Goal: Task Accomplishment & Management: Complete application form

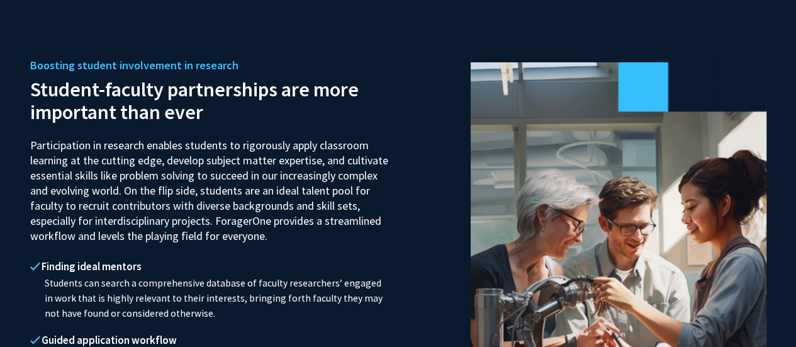
scroll to position [1094, 0]
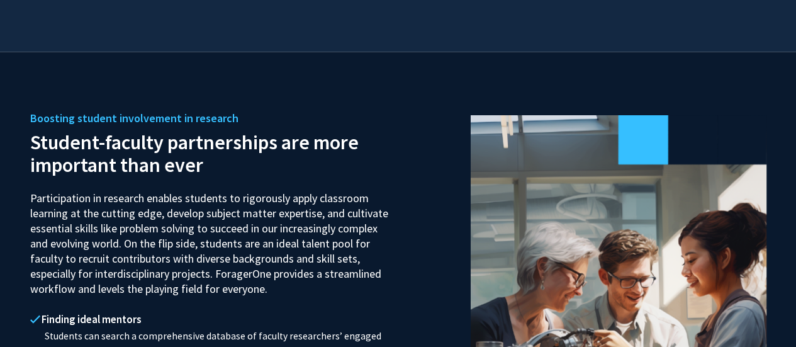
drag, startPoint x: 738, startPoint y: 122, endPoint x: 795, endPoint y: 132, distance: 57.5
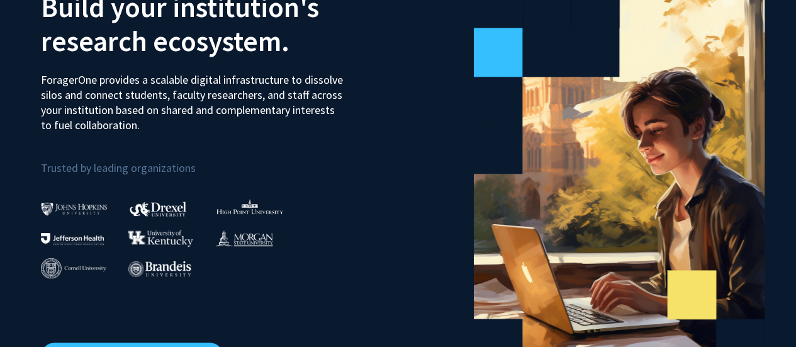
scroll to position [0, 0]
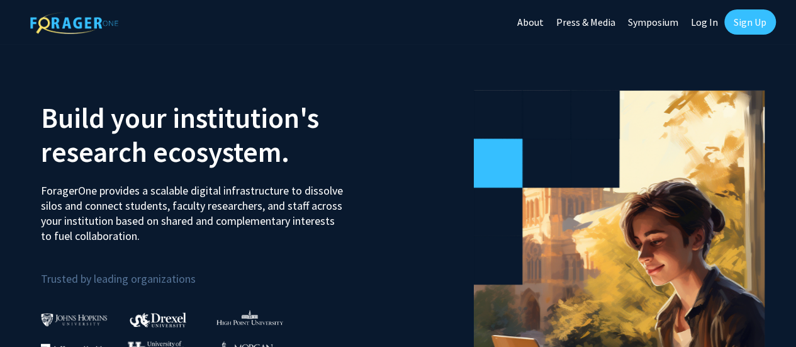
click at [712, 22] on link "Log In" at bounding box center [705, 22] width 40 height 44
select select
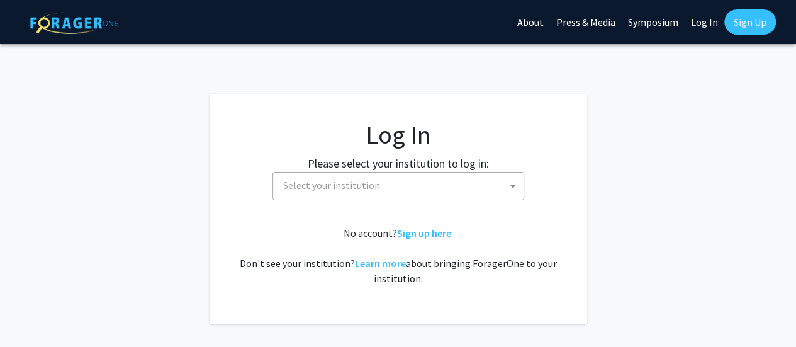
click at [738, 26] on link "Sign Up" at bounding box center [751, 21] width 52 height 25
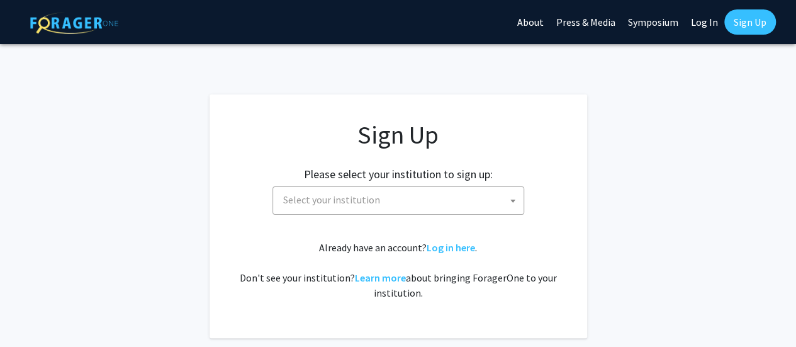
click at [414, 198] on span "Select your institution" at bounding box center [401, 200] width 246 height 26
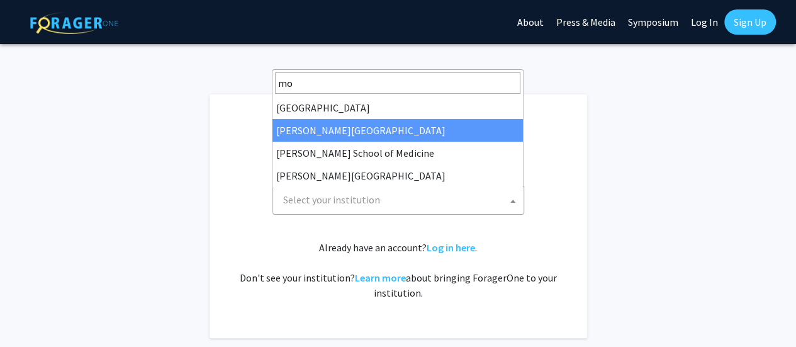
type input "mo"
select select "28"
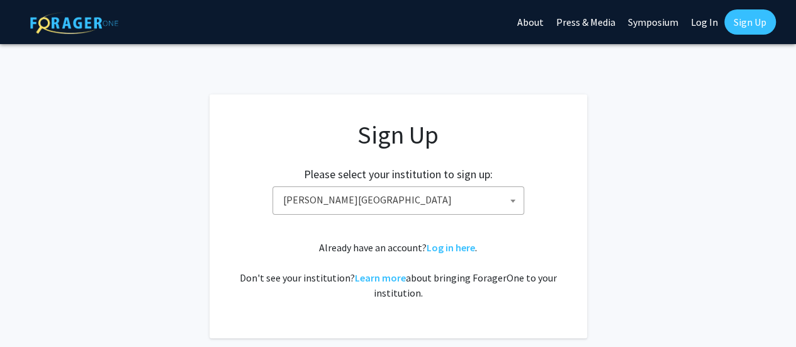
scroll to position [53, 0]
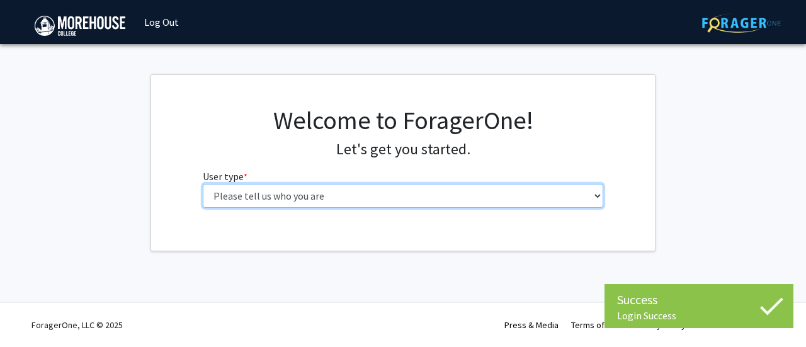
click at [305, 188] on select "Please tell us who you are Undergraduate Student Master's Student Doctoral Cand…" at bounding box center [403, 196] width 401 height 24
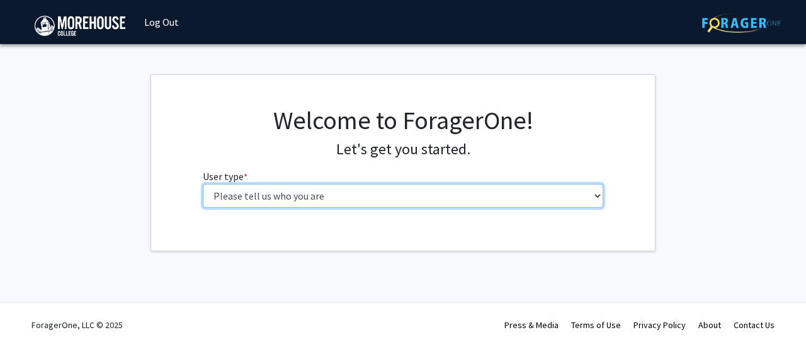
select select "1: undergrad"
click at [203, 184] on select "Please tell us who you are Undergraduate Student Master's Student Doctoral Cand…" at bounding box center [403, 196] width 401 height 24
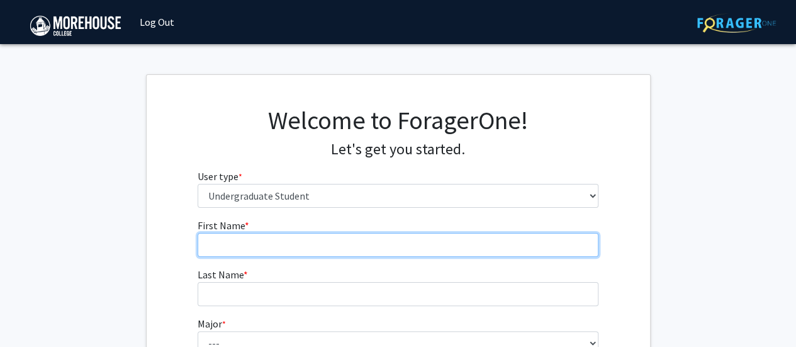
click at [348, 251] on input "First Name * required" at bounding box center [398, 245] width 401 height 24
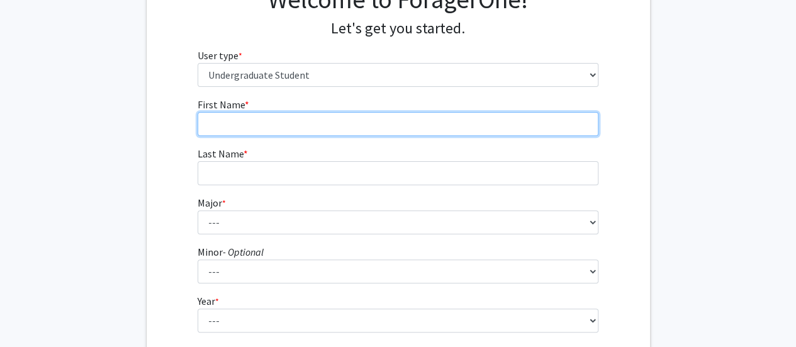
scroll to position [130, 0]
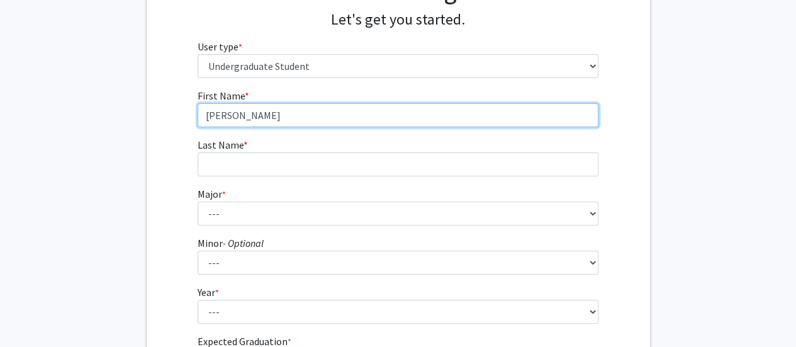
type input "[PERSON_NAME]"
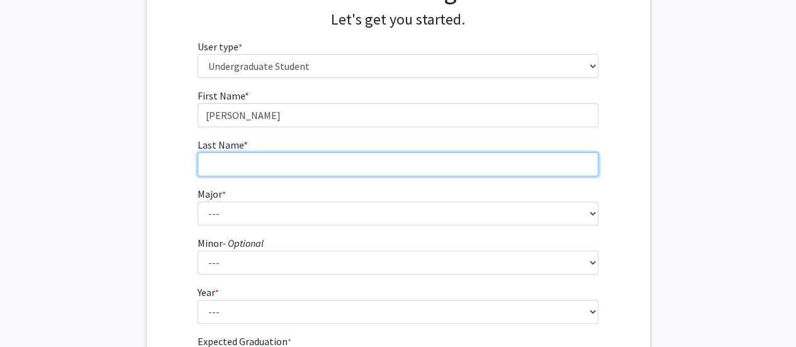
click at [282, 154] on input "Last Name * required" at bounding box center [398, 164] width 401 height 24
type input "[PERSON_NAME]"
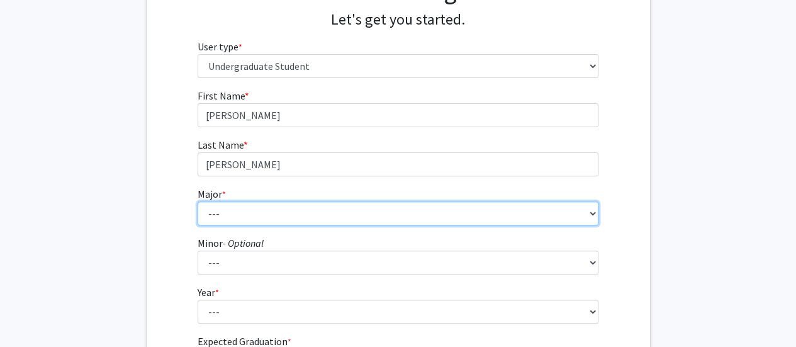
click at [254, 208] on select "--- Africana Studies Applied Physics Art History Art Studies Biology Business A…" at bounding box center [398, 213] width 401 height 24
select select "8: 2098"
click at [198, 201] on select "--- Africana Studies Applied Physics Art History Art Studies Biology Business A…" at bounding box center [398, 213] width 401 height 24
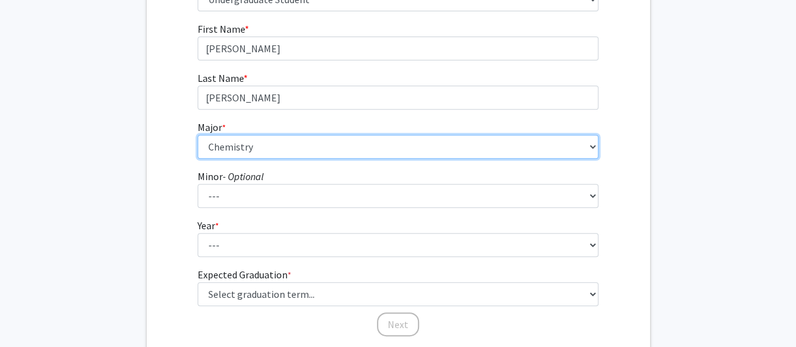
scroll to position [234, 0]
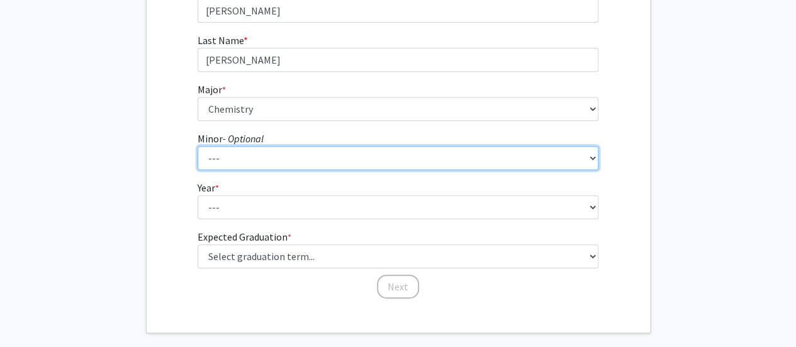
click at [378, 157] on select "--- Accounting Africana Studies Art Art History Biology Business Administration…" at bounding box center [398, 158] width 401 height 24
select select "27: 1661"
click at [198, 146] on select "--- Accounting Africana Studies Art Art History Biology Business Administration…" at bounding box center [398, 158] width 401 height 24
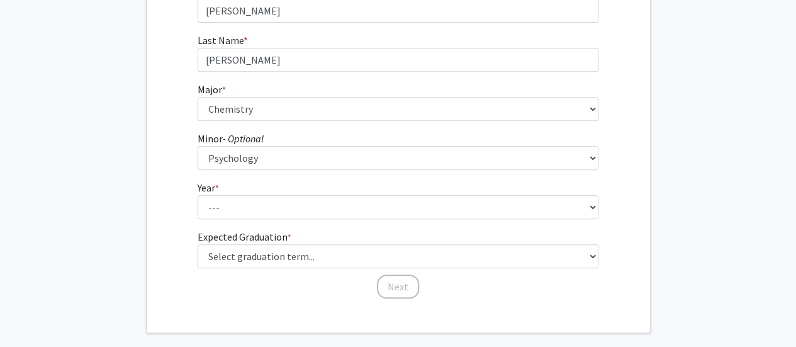
click at [335, 193] on fg-select "Year * required --- First-year Sophomore Junior Senior Postbaccalaureate Certif…" at bounding box center [398, 199] width 401 height 39
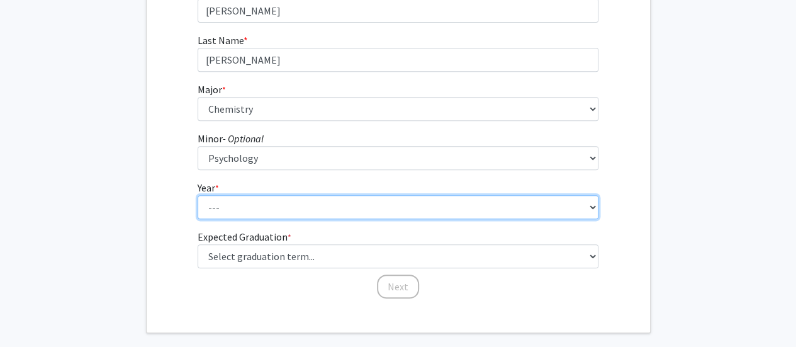
click at [339, 200] on select "--- First-year Sophomore Junior Senior Postbaccalaureate Certificate" at bounding box center [398, 207] width 401 height 24
select select "3: junior"
click at [198, 195] on select "--- First-year Sophomore Junior Senior Postbaccalaureate Certificate" at bounding box center [398, 207] width 401 height 24
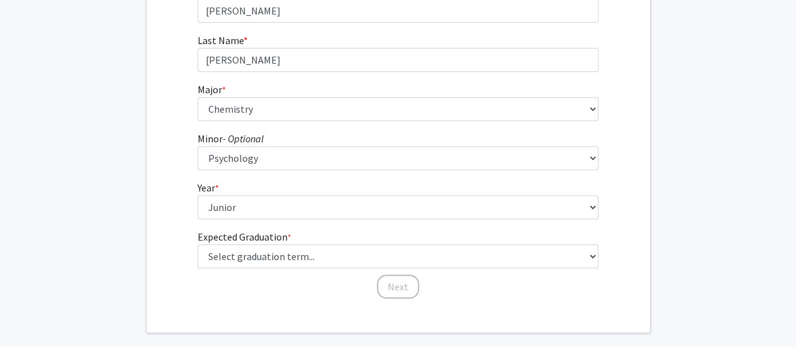
click at [407, 242] on fg-graduation-dropdown "Expected Graduation * required Select graduation term... Spring 2025 Summer 202…" at bounding box center [398, 248] width 401 height 39
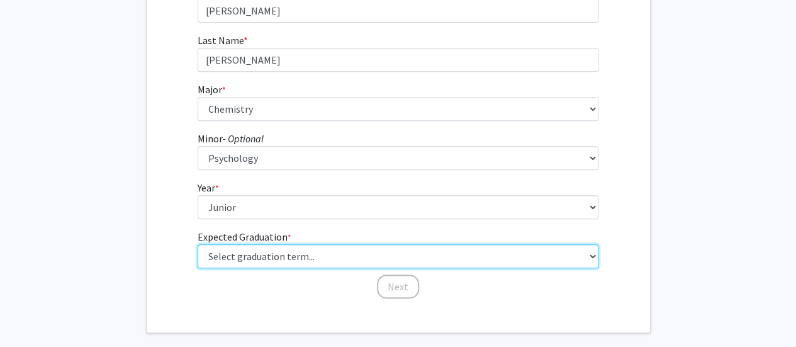
click at [409, 249] on select "Select graduation term... Spring 2025 Summer 2025 Fall 2025 Winter 2025 Spring …" at bounding box center [398, 256] width 401 height 24
select select "9: spring_2027"
click at [198, 244] on select "Select graduation term... Spring 2025 Summer 2025 Fall 2025 Winter 2025 Spring …" at bounding box center [398, 256] width 401 height 24
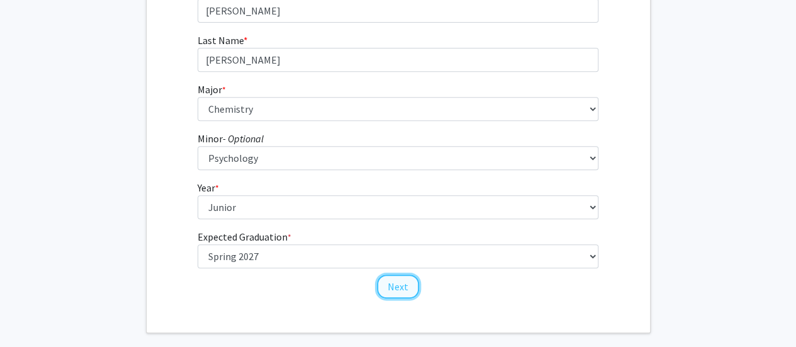
click at [400, 278] on button "Next" at bounding box center [398, 286] width 42 height 24
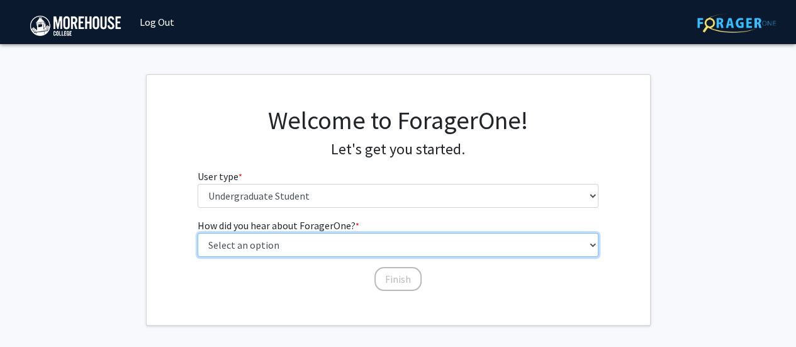
click at [366, 244] on select "Select an option Peer/student recommendation Faculty/staff recommendation Unive…" at bounding box center [398, 245] width 401 height 24
select select "1: peer_recommendation"
click at [198, 233] on select "Select an option Peer/student recommendation Faculty/staff recommendation Unive…" at bounding box center [398, 245] width 401 height 24
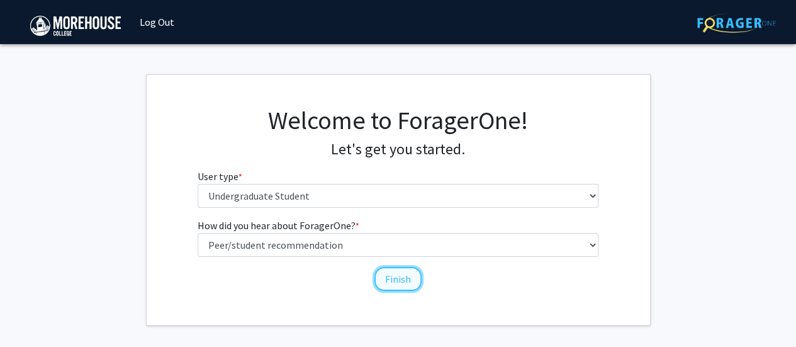
click at [400, 280] on button "Finish" at bounding box center [398, 279] width 47 height 24
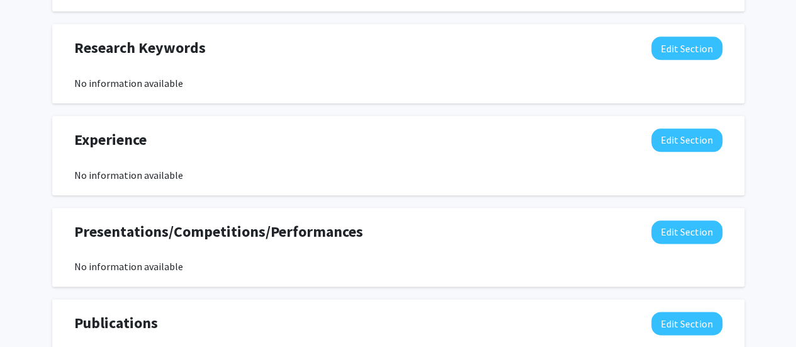
scroll to position [468, 0]
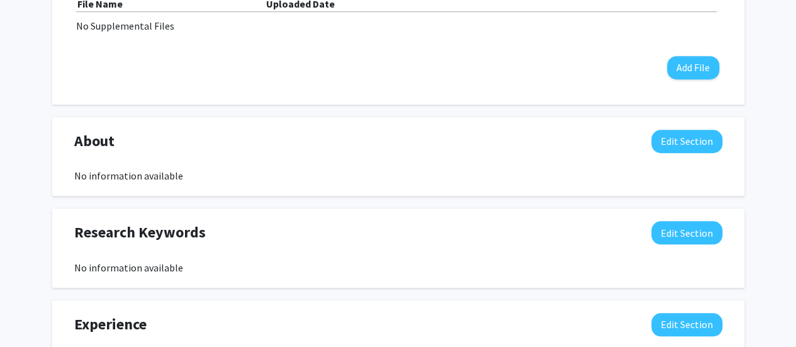
drag, startPoint x: 722, startPoint y: 122, endPoint x: 791, endPoint y: 124, distance: 69.3
click at [791, 124] on div "[PERSON_NAME] Edit Section See Public View help Degree Level: Undergraduate Stu…" at bounding box center [398, 136] width 796 height 1118
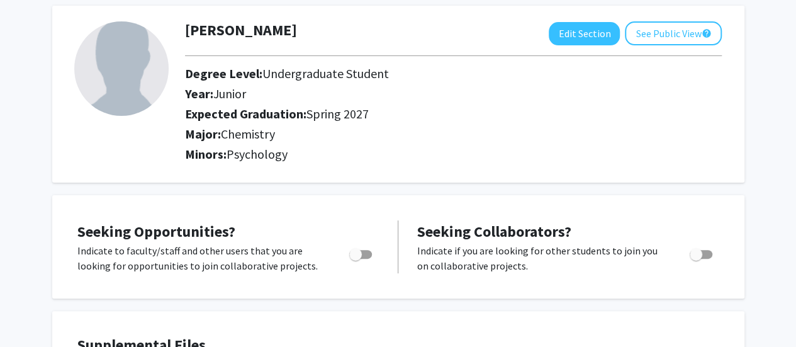
scroll to position [0, 0]
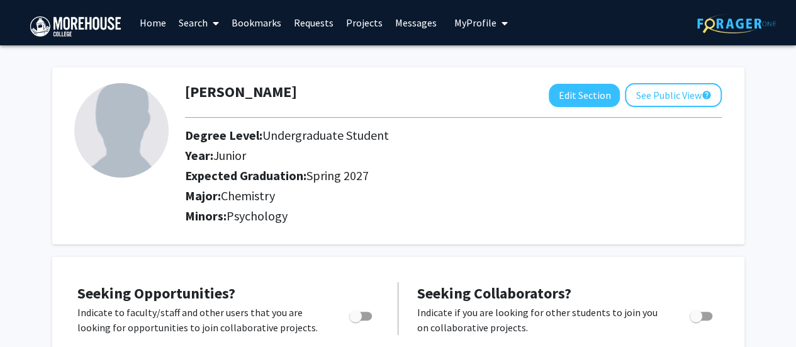
click at [206, 22] on link "Search" at bounding box center [199, 23] width 53 height 44
click at [488, 85] on div "[PERSON_NAME] Edit Section See Public View help" at bounding box center [454, 95] width 556 height 24
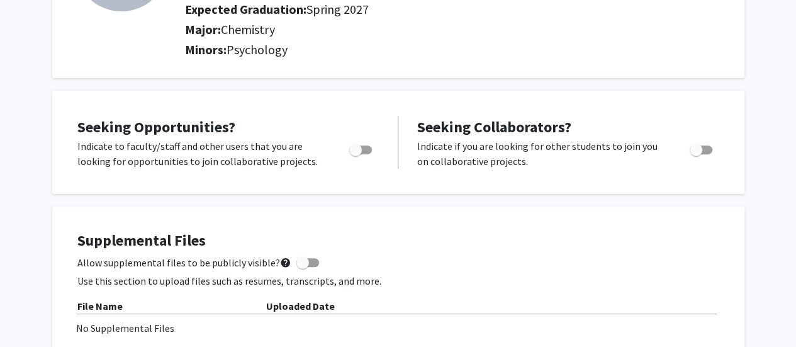
scroll to position [171, 0]
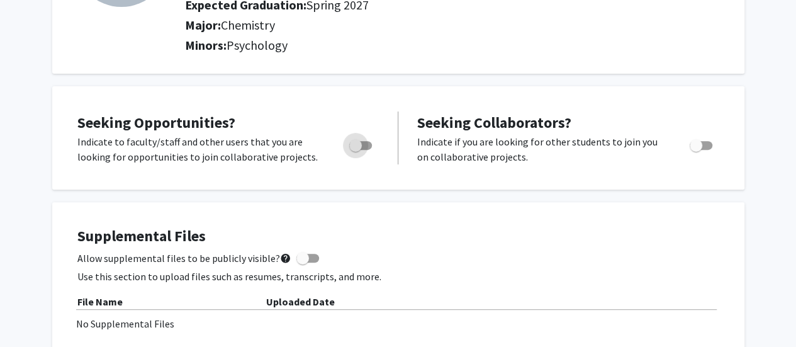
click at [356, 148] on span "Toggle" at bounding box center [355, 145] width 13 height 13
click at [356, 150] on input "Are you actively seeking opportunities?" at bounding box center [355, 150] width 1 height 1
checkbox input "true"
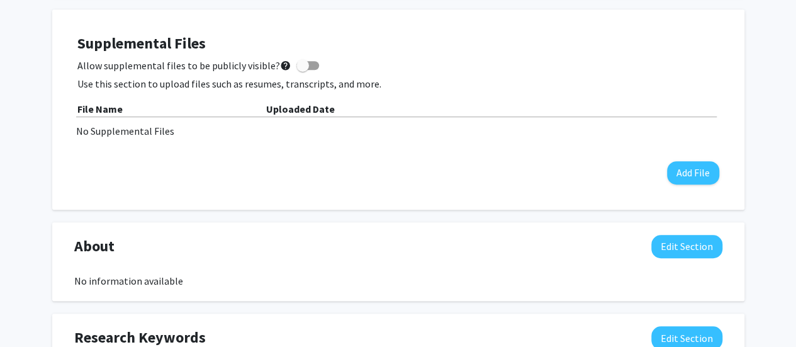
scroll to position [366, 0]
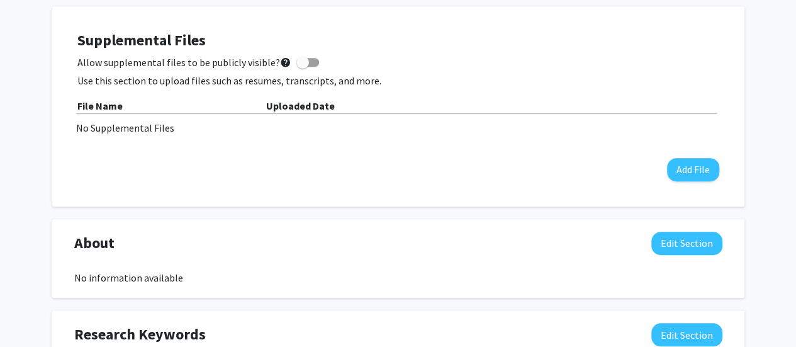
click at [698, 182] on div "Supplemental Files Allow supplemental files to be publicly visible? help Use th…" at bounding box center [398, 106] width 667 height 175
click at [690, 174] on button "Add File" at bounding box center [693, 169] width 52 height 23
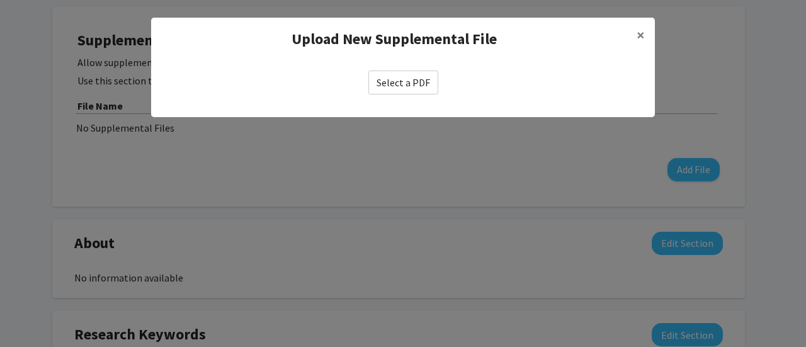
click at [455, 147] on modal-container "Upload New Supplemental File × Select a PDF" at bounding box center [403, 173] width 806 height 347
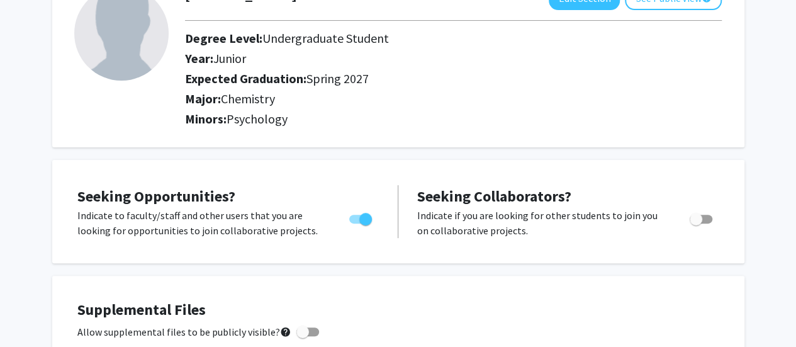
scroll to position [0, 0]
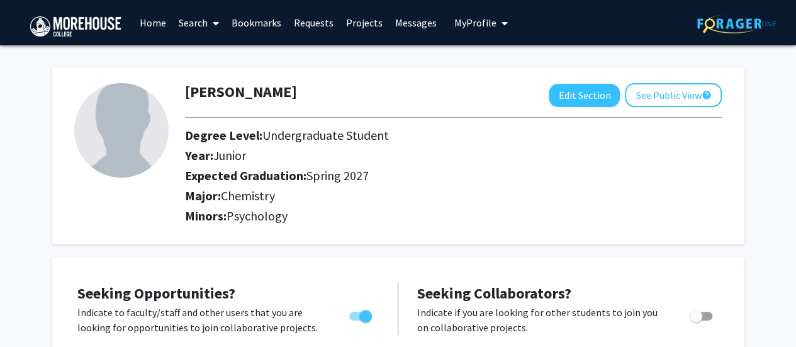
click at [213, 23] on span at bounding box center [213, 23] width 11 height 44
click at [230, 86] on span "Students" at bounding box center [211, 83] width 77 height 25
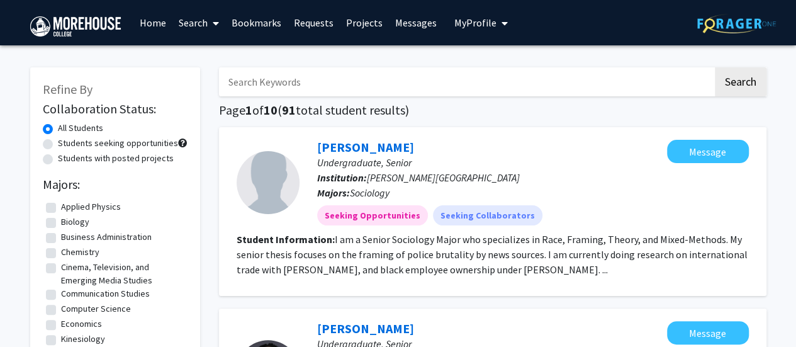
click at [481, 31] on button "My Profile" at bounding box center [481, 22] width 61 height 45
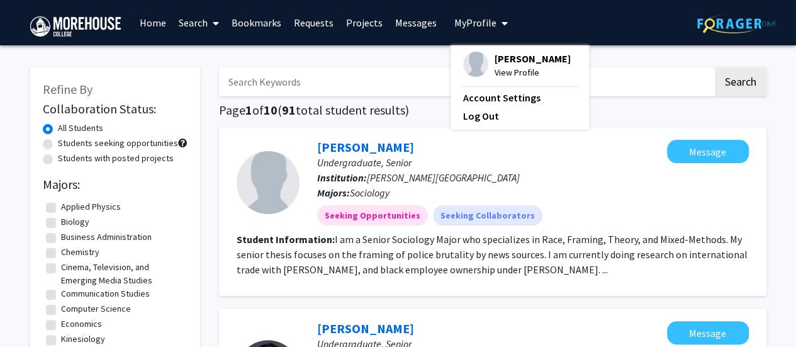
click at [256, 20] on link "Bookmarks" at bounding box center [256, 23] width 62 height 44
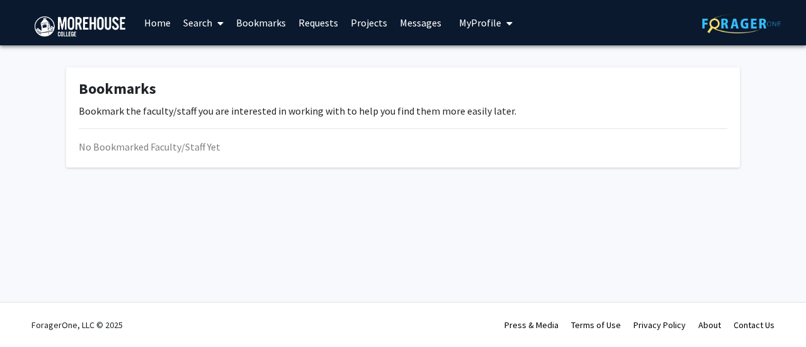
click at [212, 26] on link "Search" at bounding box center [203, 23] width 53 height 44
click at [156, 30] on link "Home" at bounding box center [157, 23] width 39 height 44
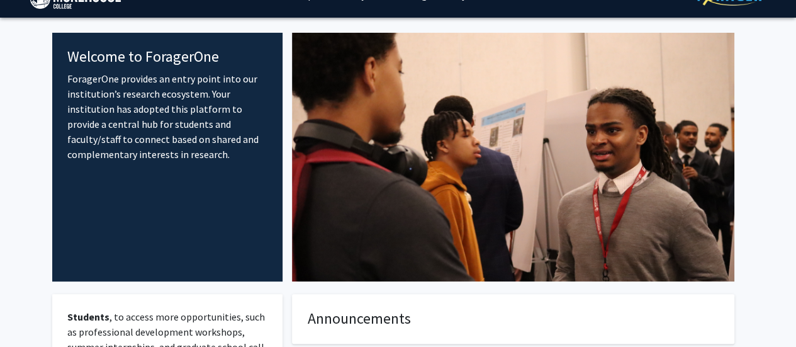
scroll to position [25, 0]
